Goal: Information Seeking & Learning: Learn about a topic

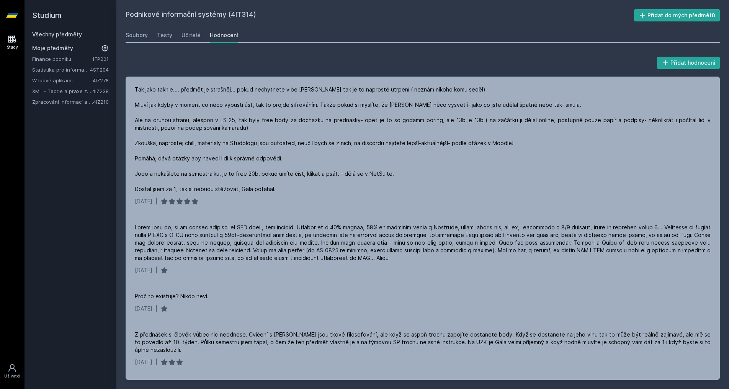
scroll to position [114, 0]
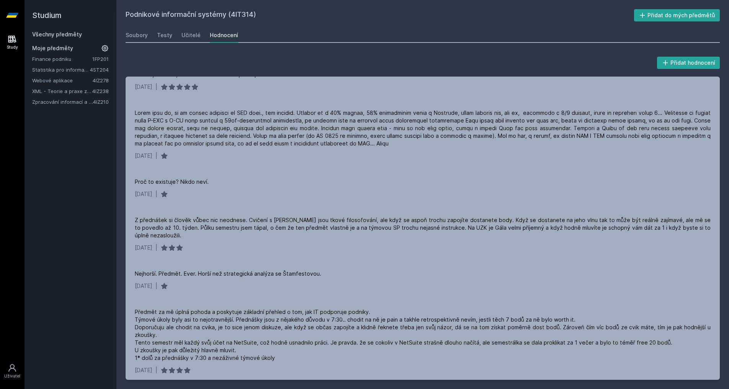
click at [58, 34] on link "Všechny předměty" at bounding box center [57, 34] width 50 height 7
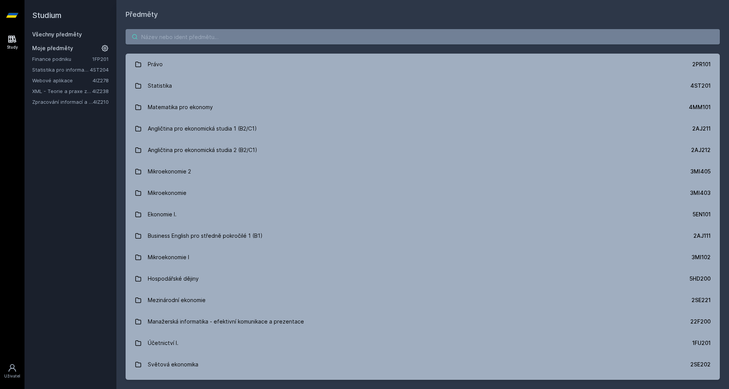
click at [178, 41] on input "search" at bounding box center [423, 36] width 594 height 15
click at [178, 41] on input "pl" at bounding box center [423, 36] width 594 height 15
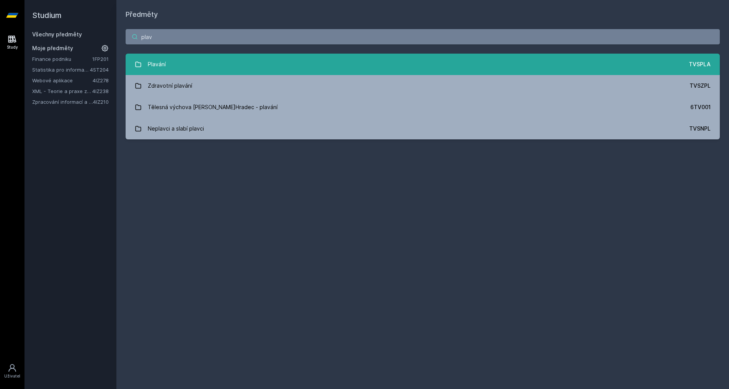
type input "plav"
click at [208, 72] on link "Plavání TVSPLA" at bounding box center [423, 64] width 594 height 21
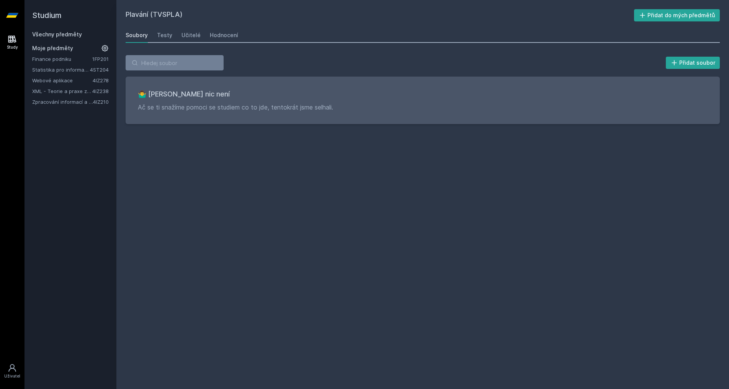
click at [156, 37] on div "Soubory Testy Učitelé Hodnocení" at bounding box center [423, 35] width 594 height 15
click at [167, 35] on div "Testy" at bounding box center [164, 35] width 15 height 8
click at [186, 38] on div "Učitelé" at bounding box center [190, 35] width 19 height 8
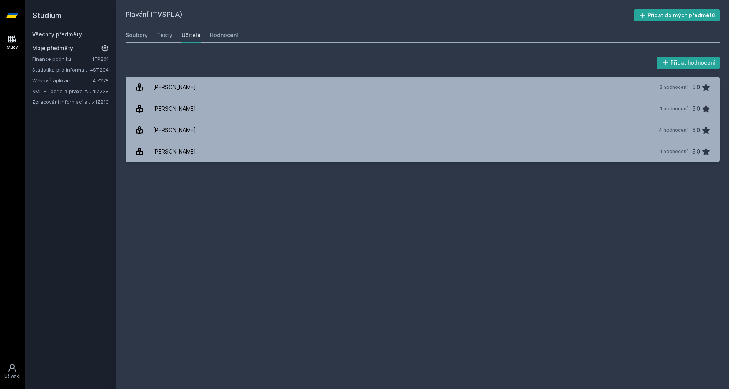
click at [203, 34] on div "Soubory Testy Učitelé Hodnocení" at bounding box center [423, 35] width 594 height 15
click at [221, 33] on div "Hodnocení" at bounding box center [224, 35] width 28 height 8
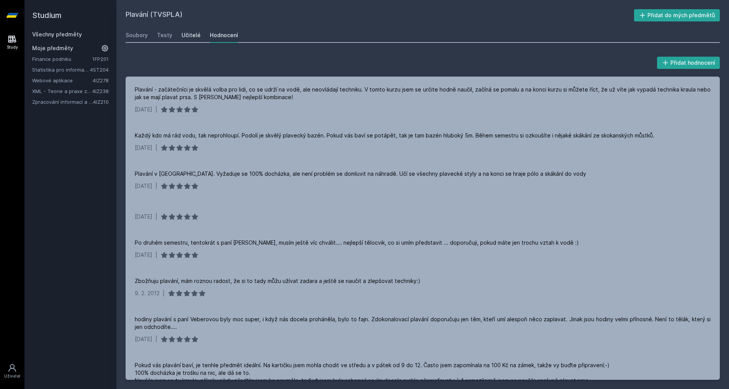
click at [194, 36] on div "Učitelé" at bounding box center [190, 35] width 19 height 8
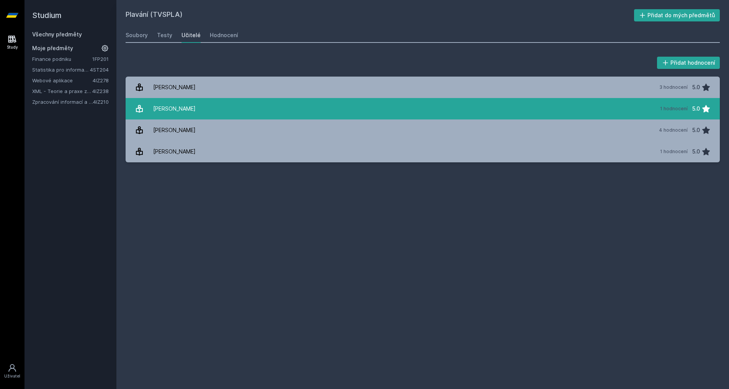
click at [188, 110] on div "[PERSON_NAME]" at bounding box center [174, 108] width 42 height 15
